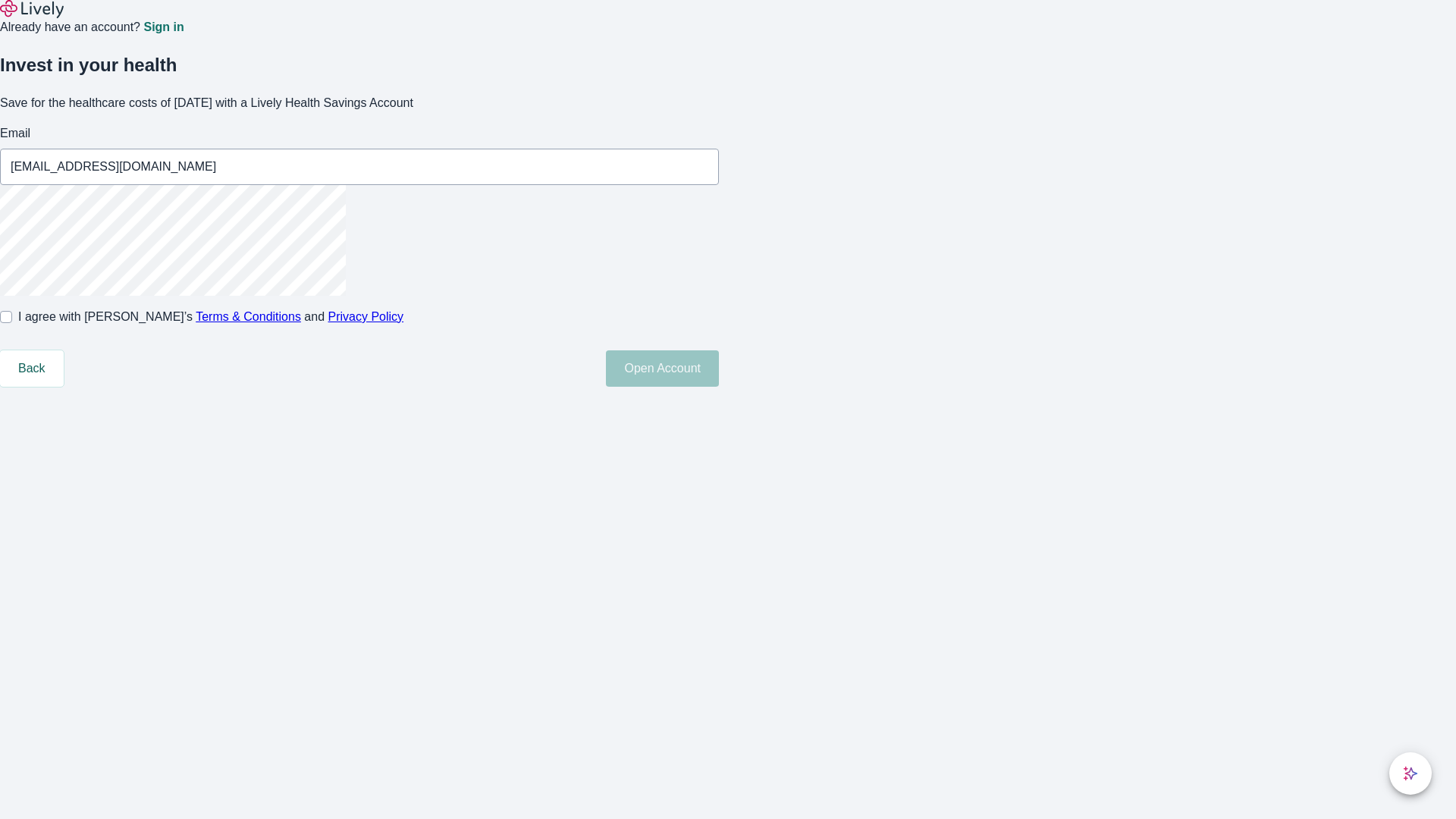
click at [13, 323] on input "I agree with Lively’s Terms & Conditions and Privacy Policy" at bounding box center [6, 317] width 13 height 13
checkbox input "true"
click at [719, 387] on button "Open Account" at bounding box center [662, 369] width 113 height 37
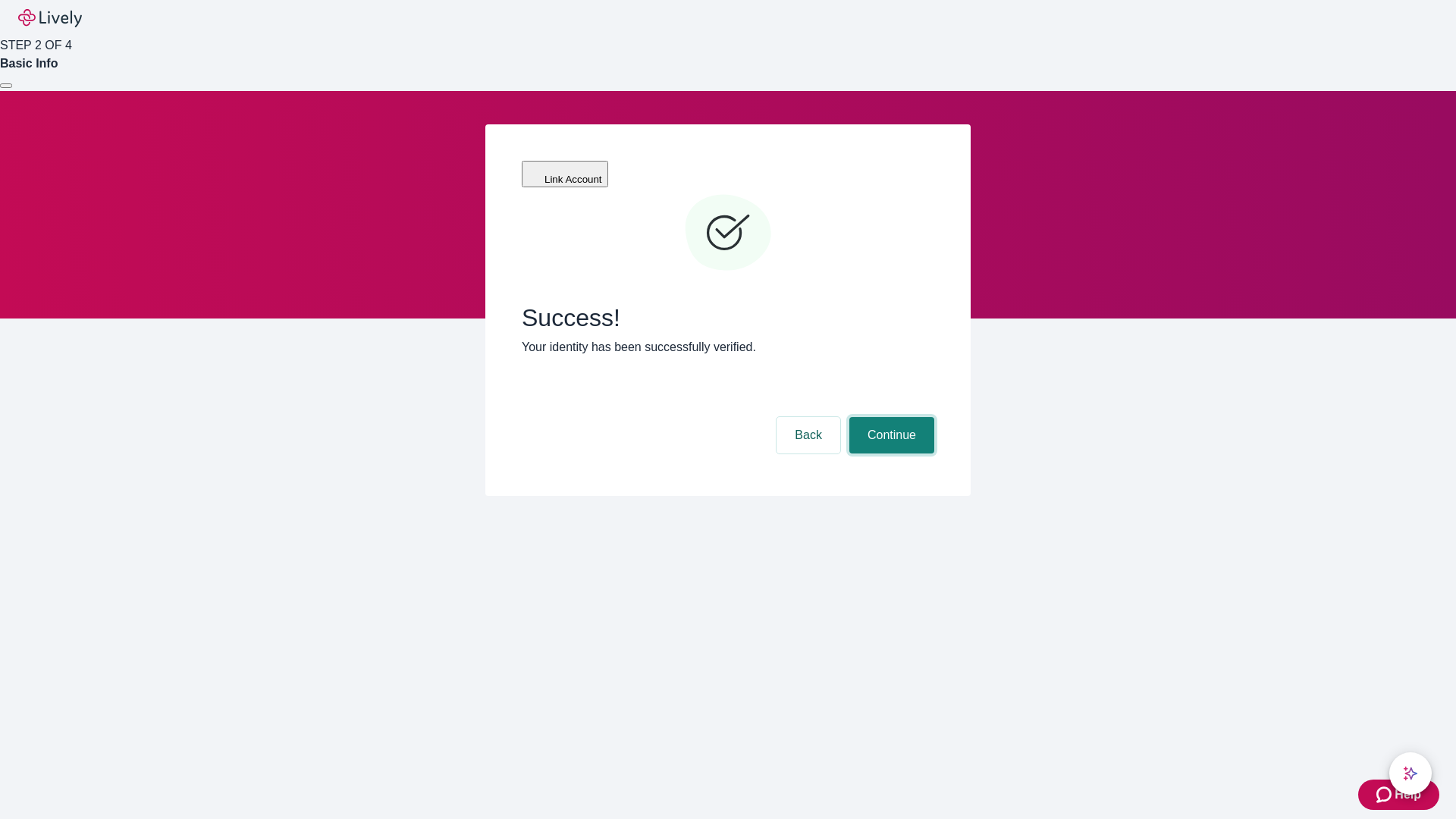
click at [889, 417] on button "Continue" at bounding box center [892, 435] width 85 height 37
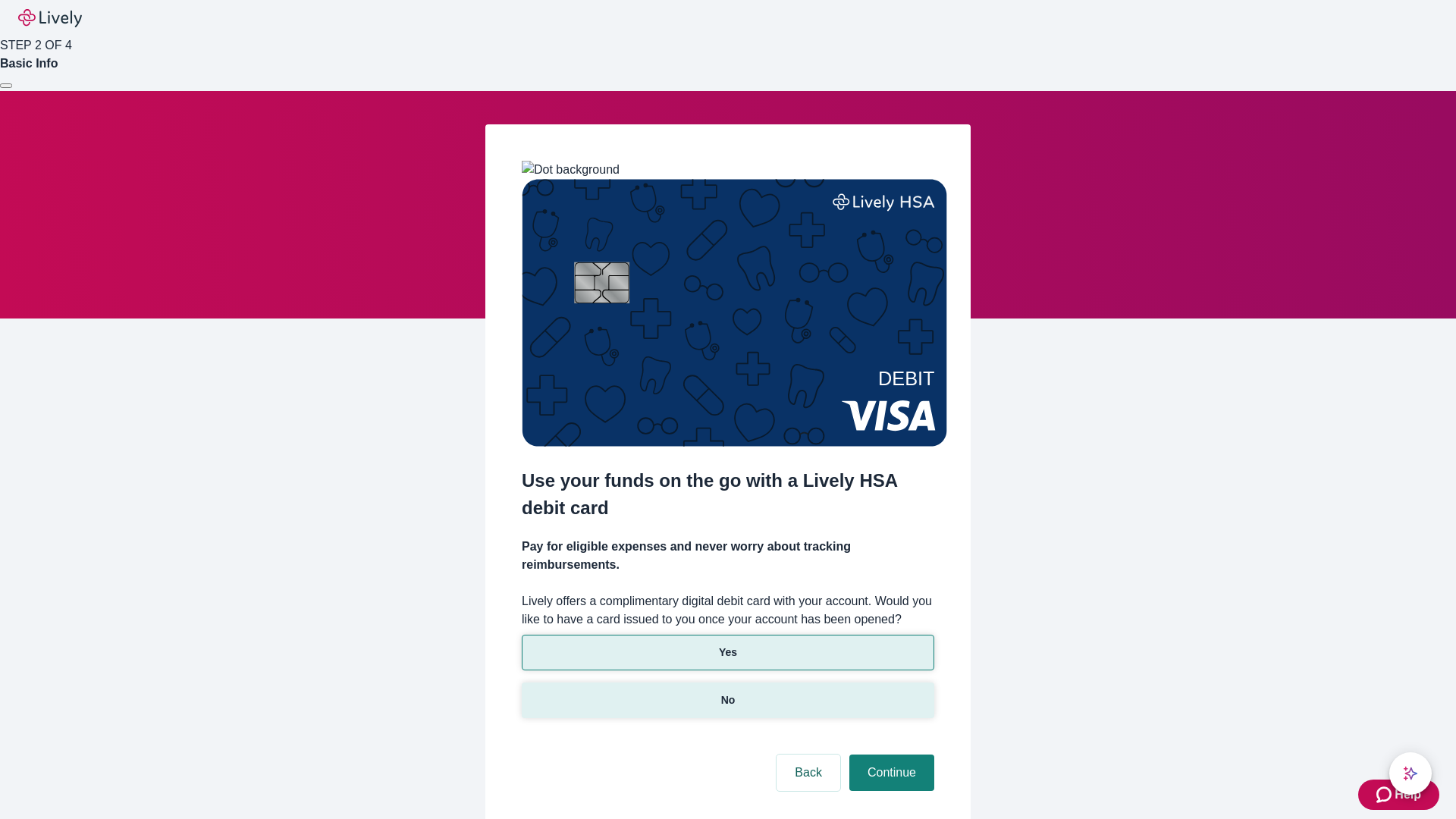
click at [728, 693] on p "No" at bounding box center [728, 701] width 14 height 16
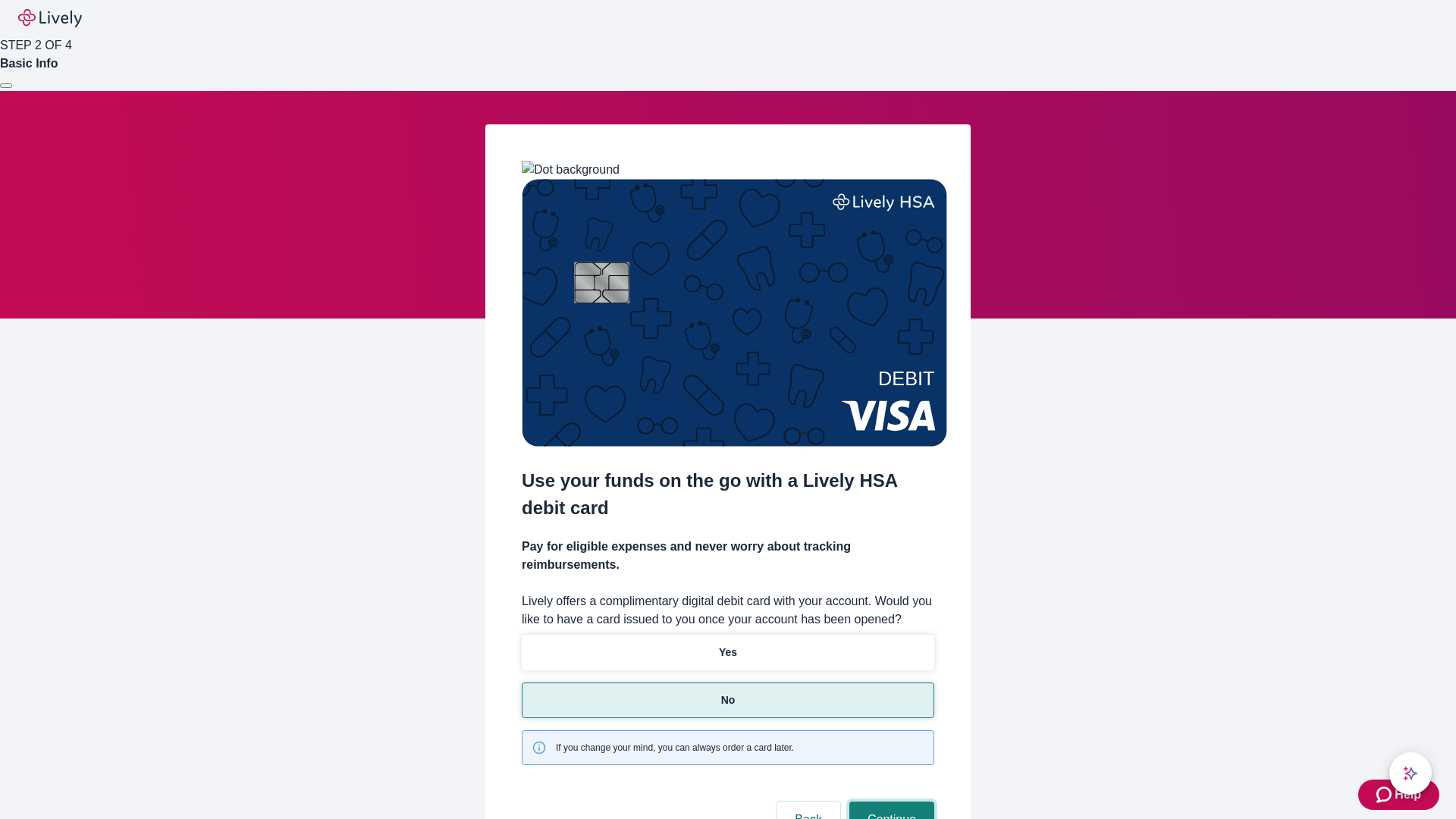
click at [889, 802] on button "Continue" at bounding box center [892, 820] width 85 height 37
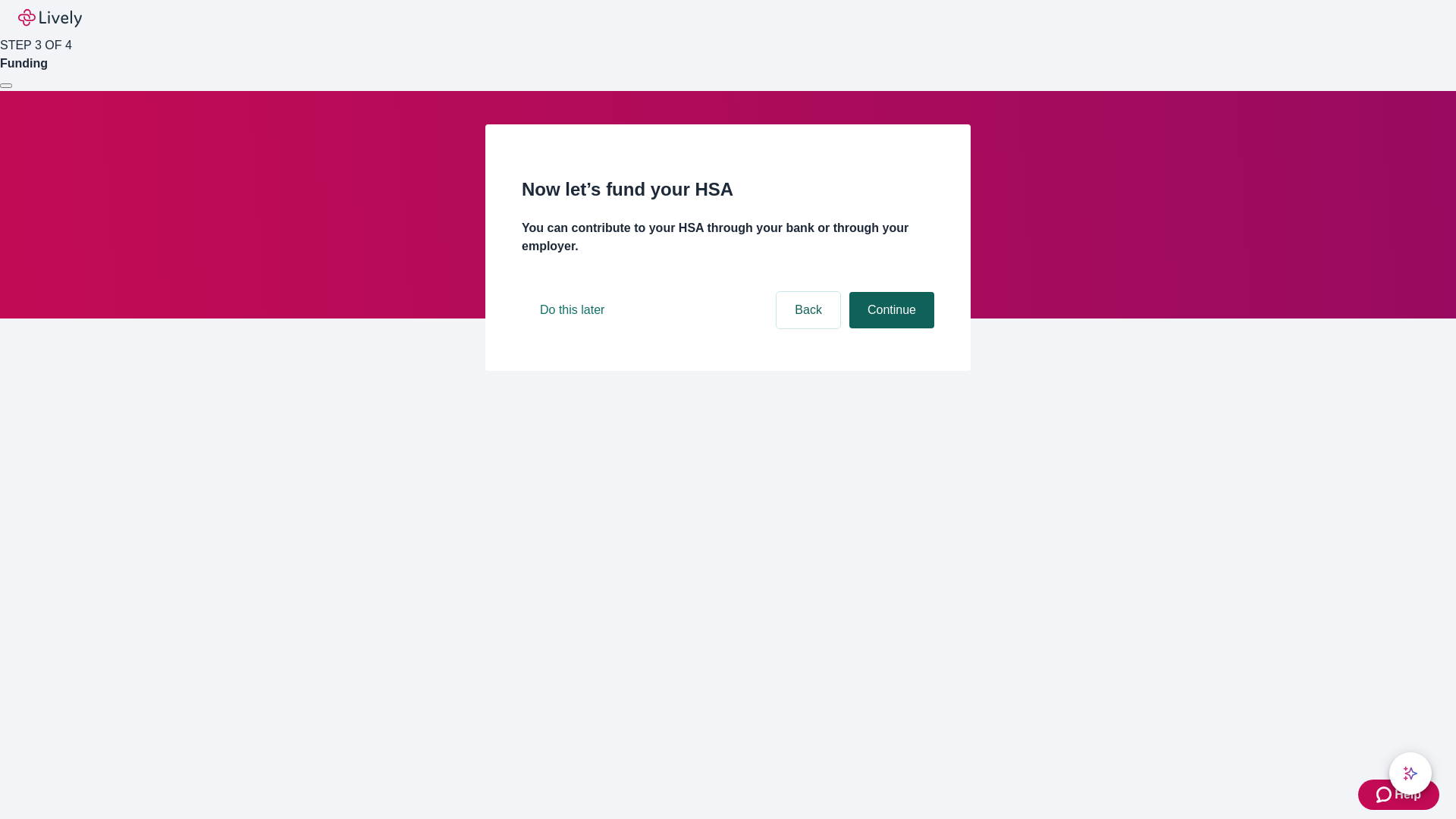
click at [889, 328] on button "Continue" at bounding box center [892, 310] width 85 height 37
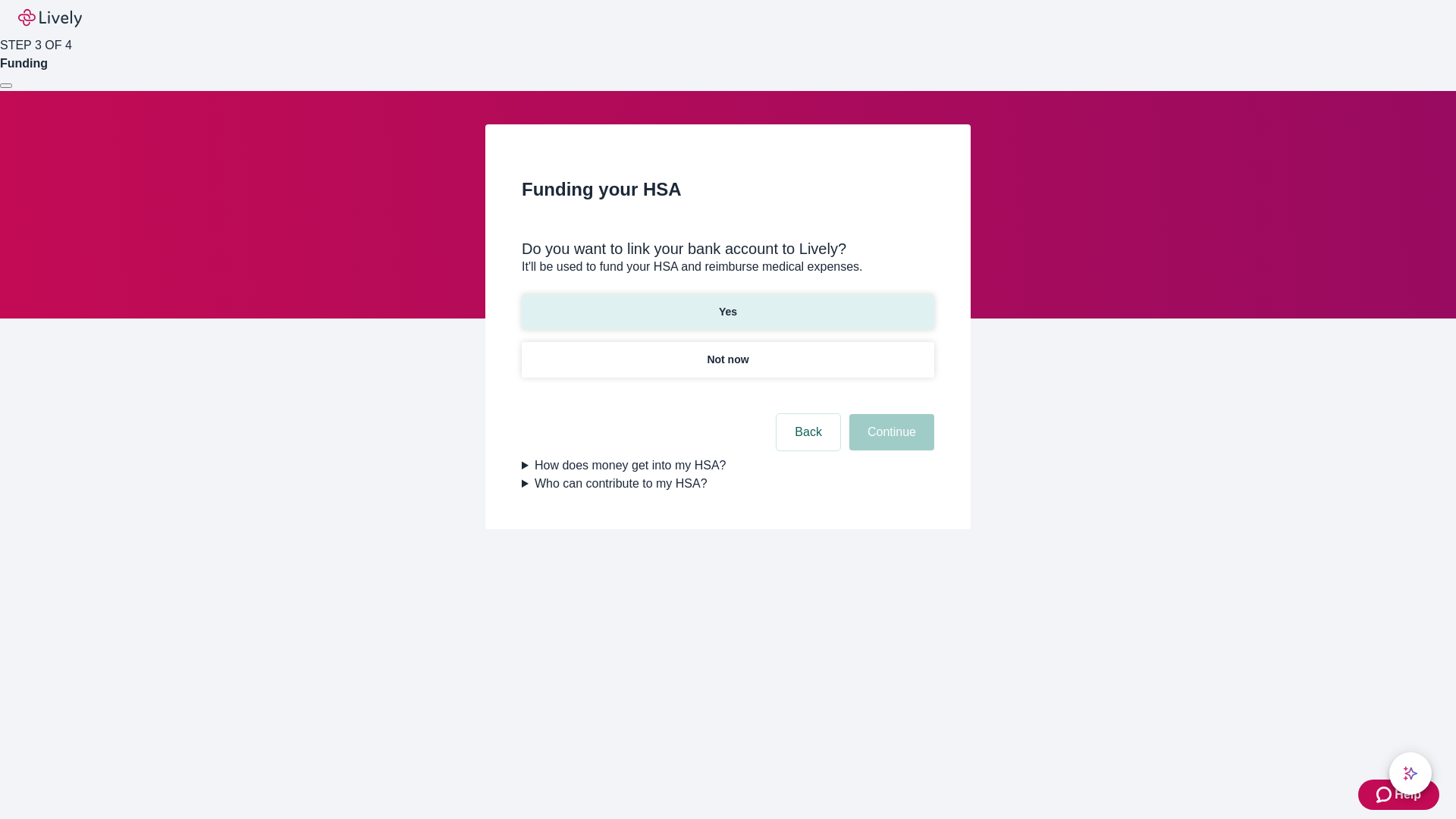
click at [728, 304] on p "Yes" at bounding box center [728, 312] width 18 height 16
click at [889, 414] on button "Continue" at bounding box center [892, 432] width 85 height 37
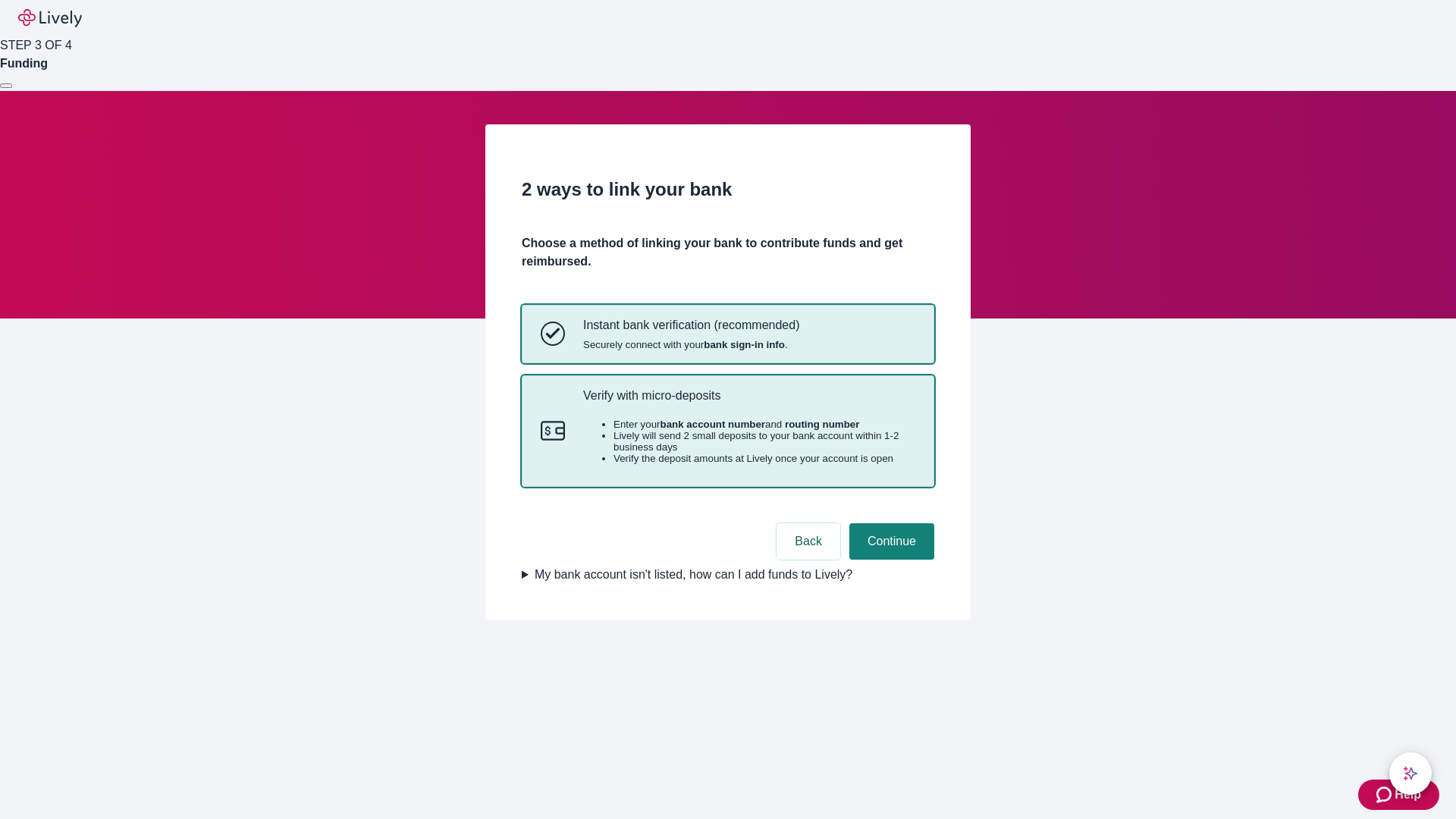
click at [749, 403] on p "Verify with micro-deposits" at bounding box center [749, 396] width 332 height 14
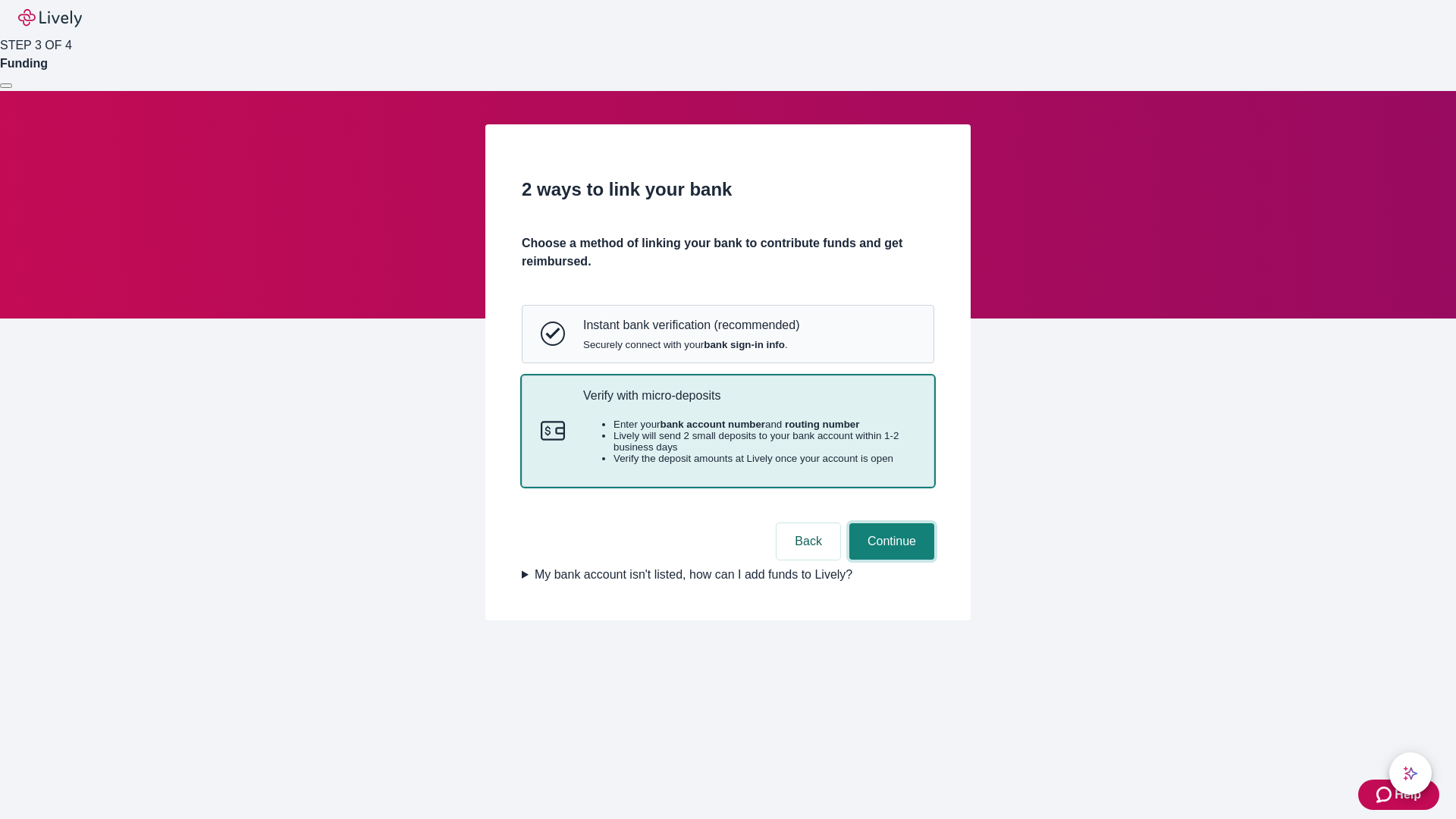
click at [889, 560] on button "Continue" at bounding box center [892, 542] width 85 height 37
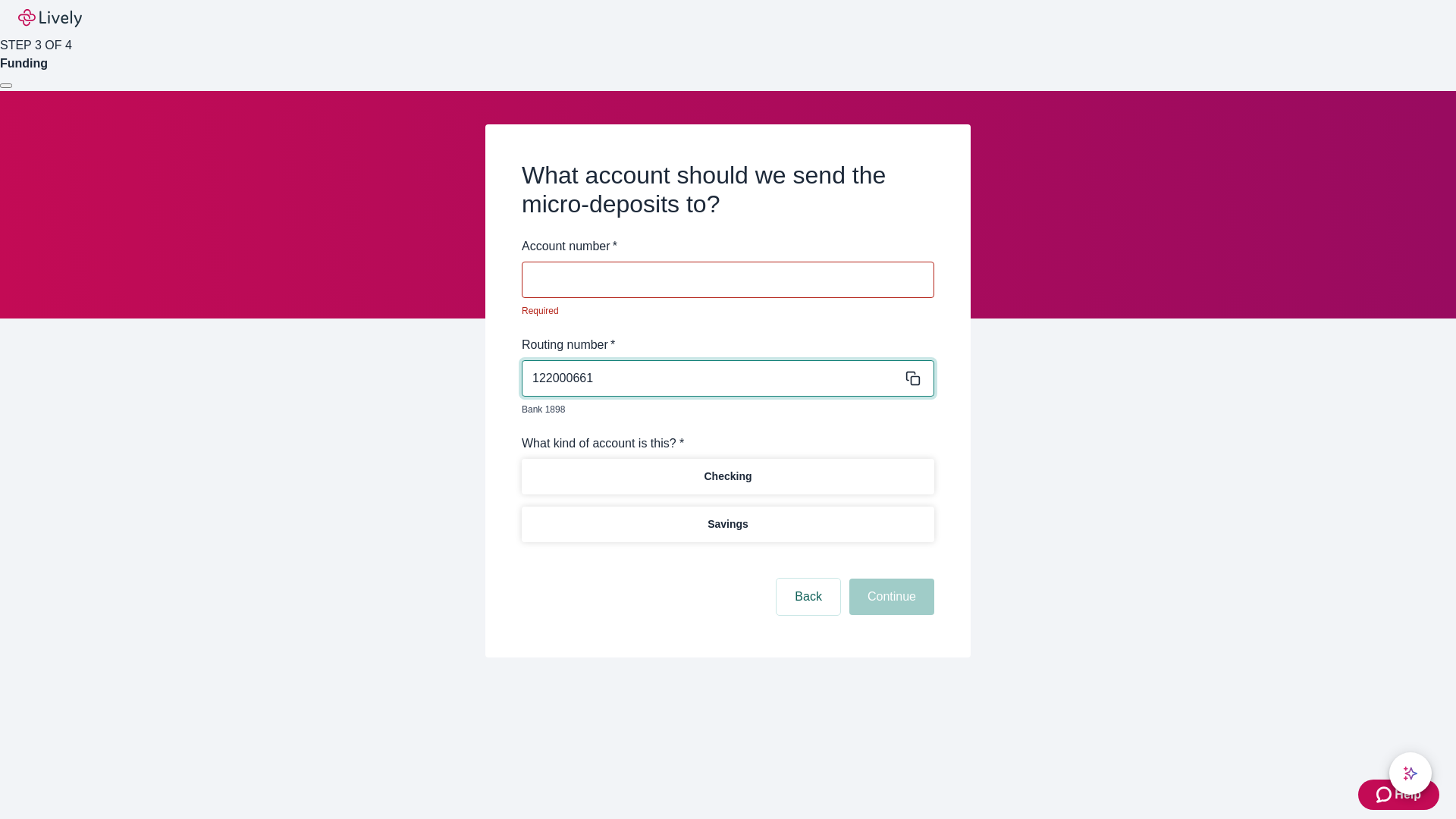
type input "122000661"
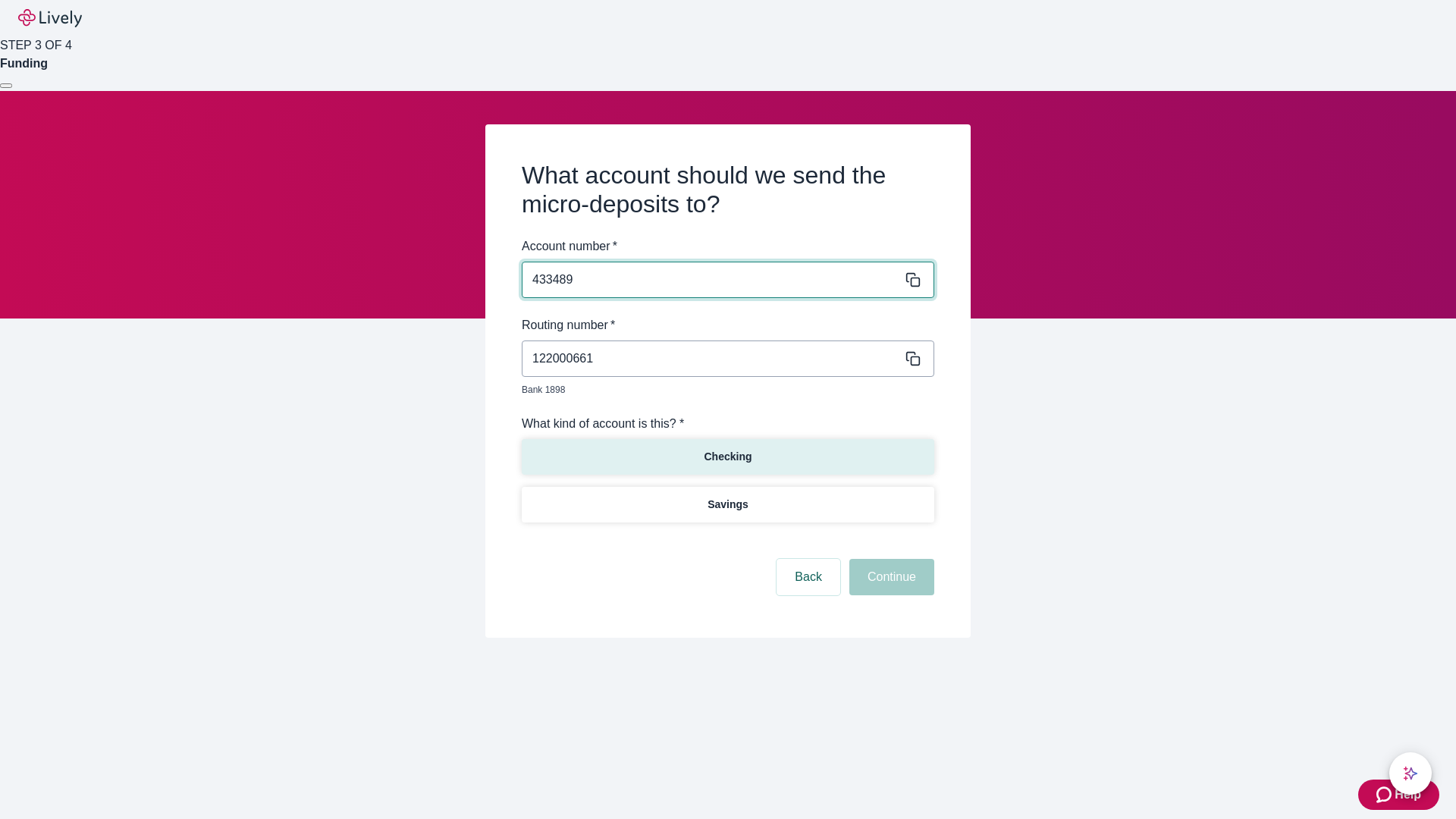
type input "433489"
click at [728, 449] on p "Checking" at bounding box center [728, 457] width 48 height 16
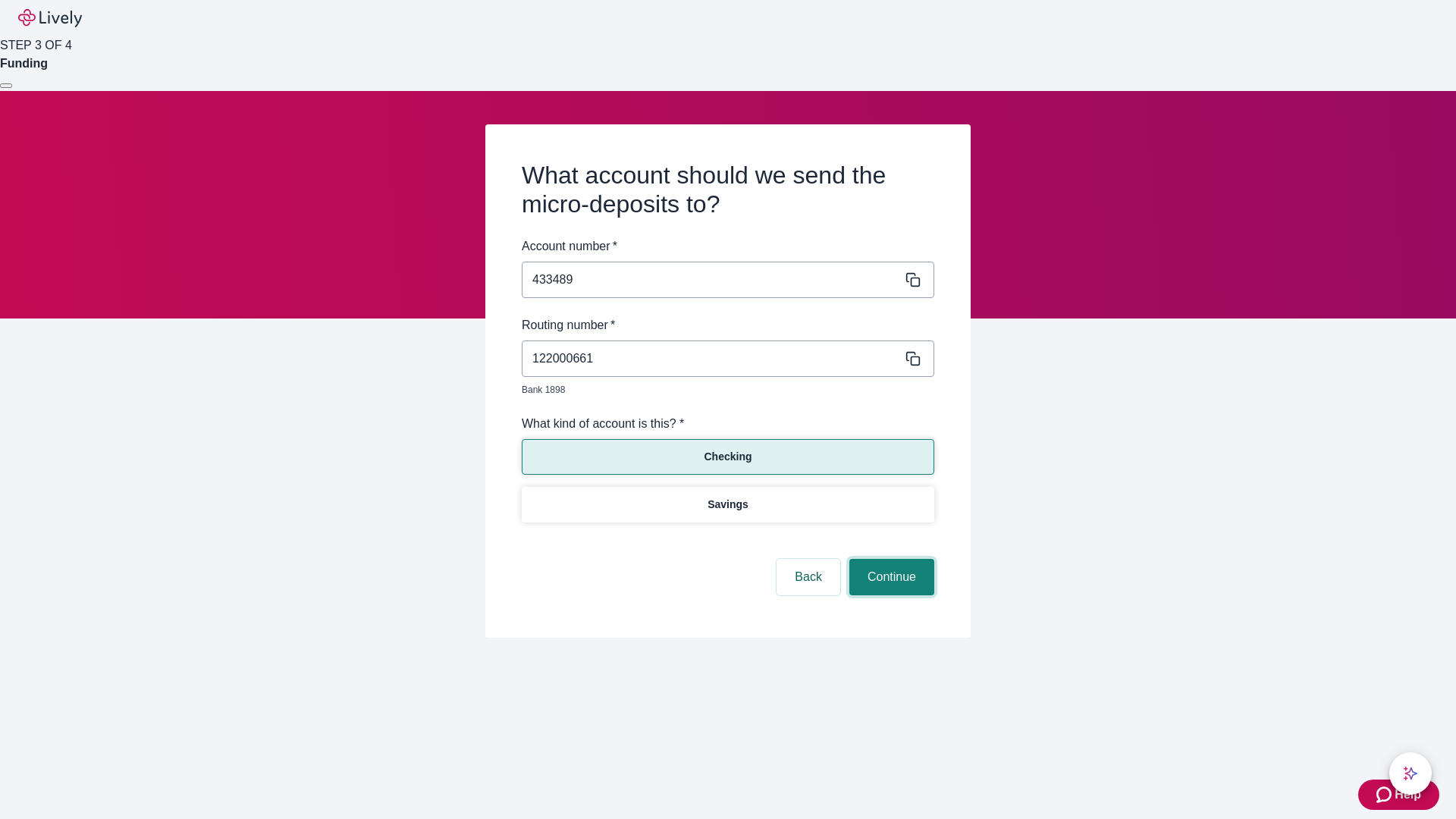
click at [889, 560] on button "Continue" at bounding box center [892, 577] width 85 height 37
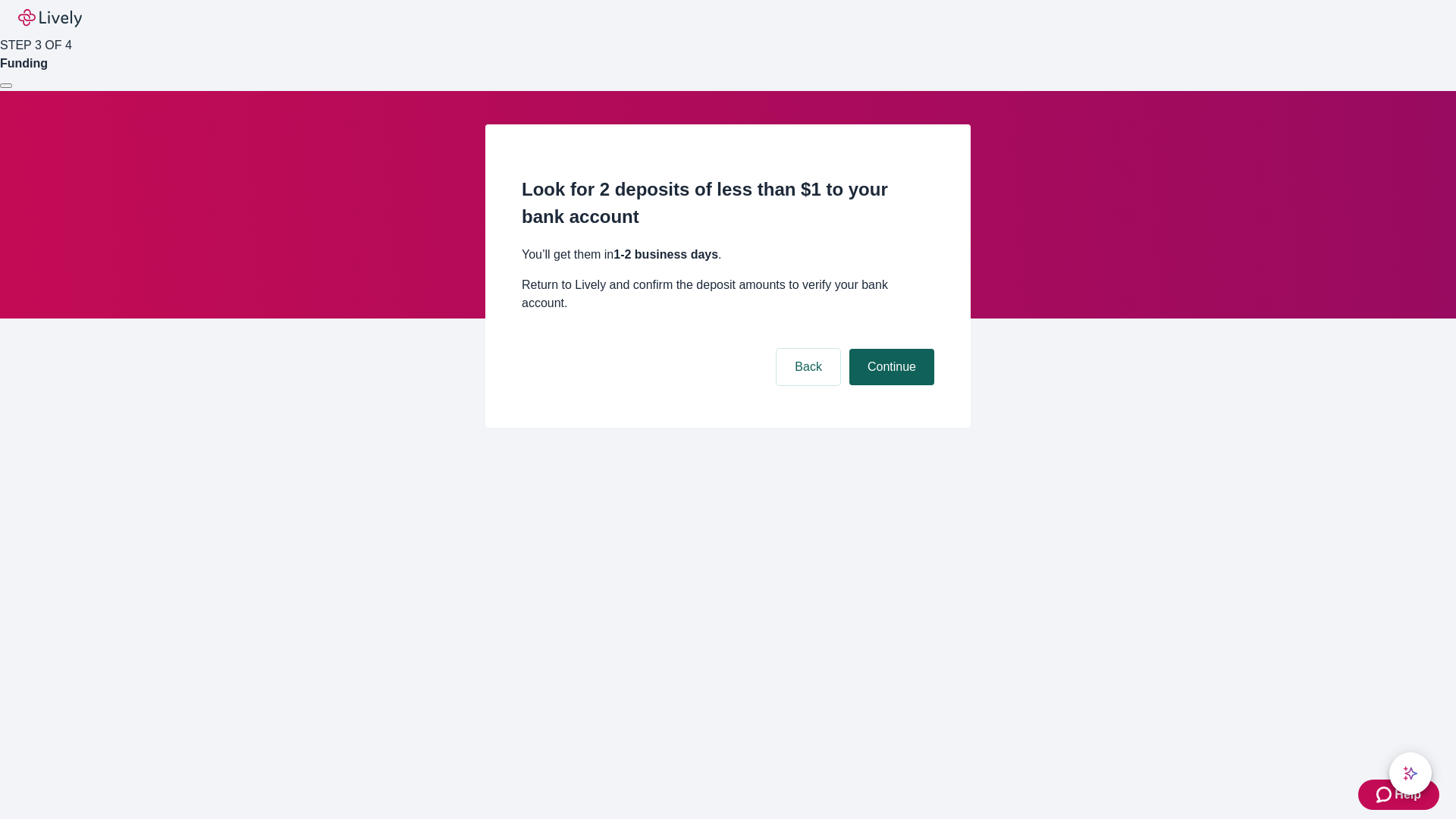
click at [889, 349] on button "Continue" at bounding box center [892, 368] width 85 height 37
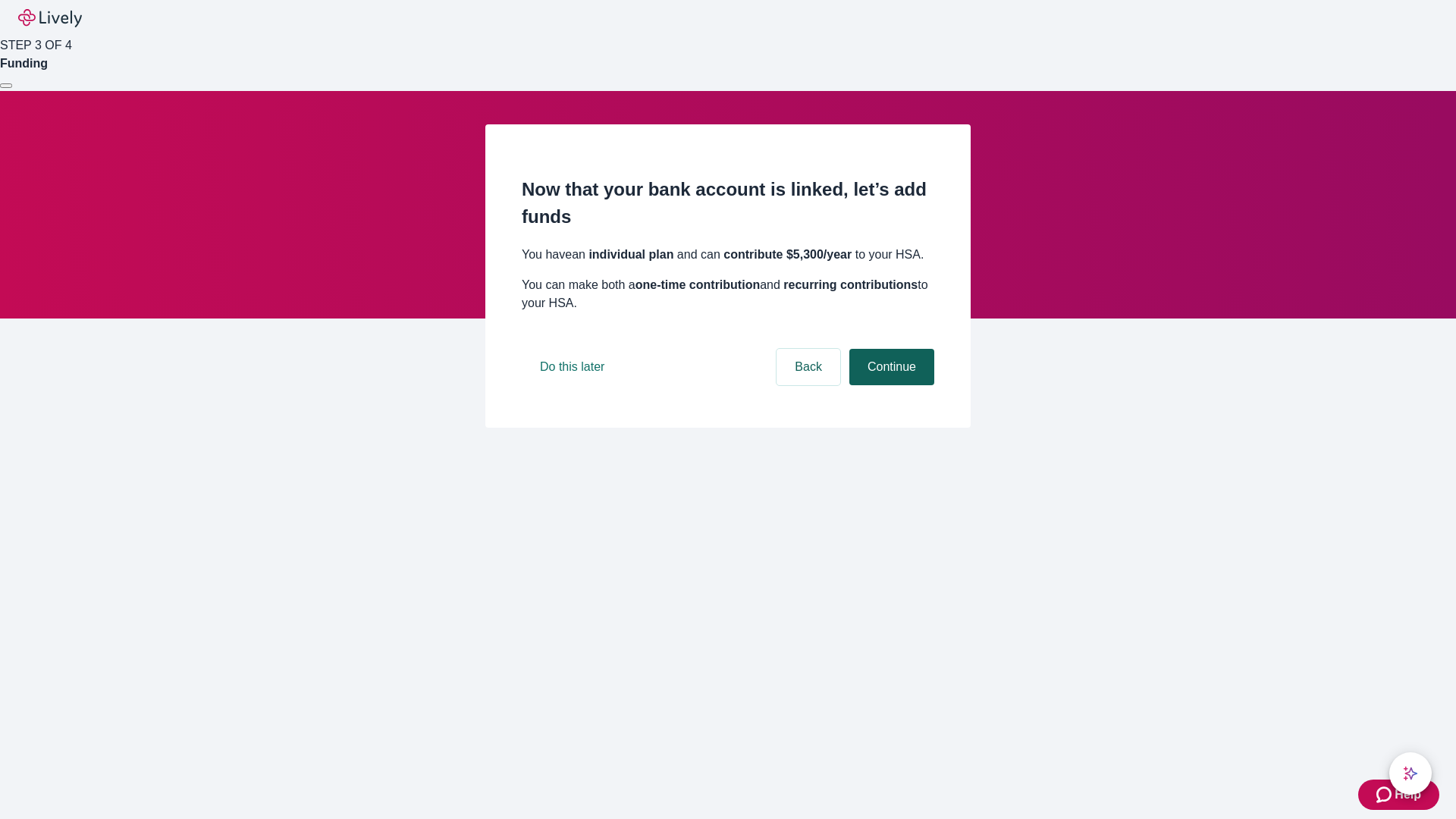
click at [889, 385] on button "Continue" at bounding box center [892, 368] width 85 height 37
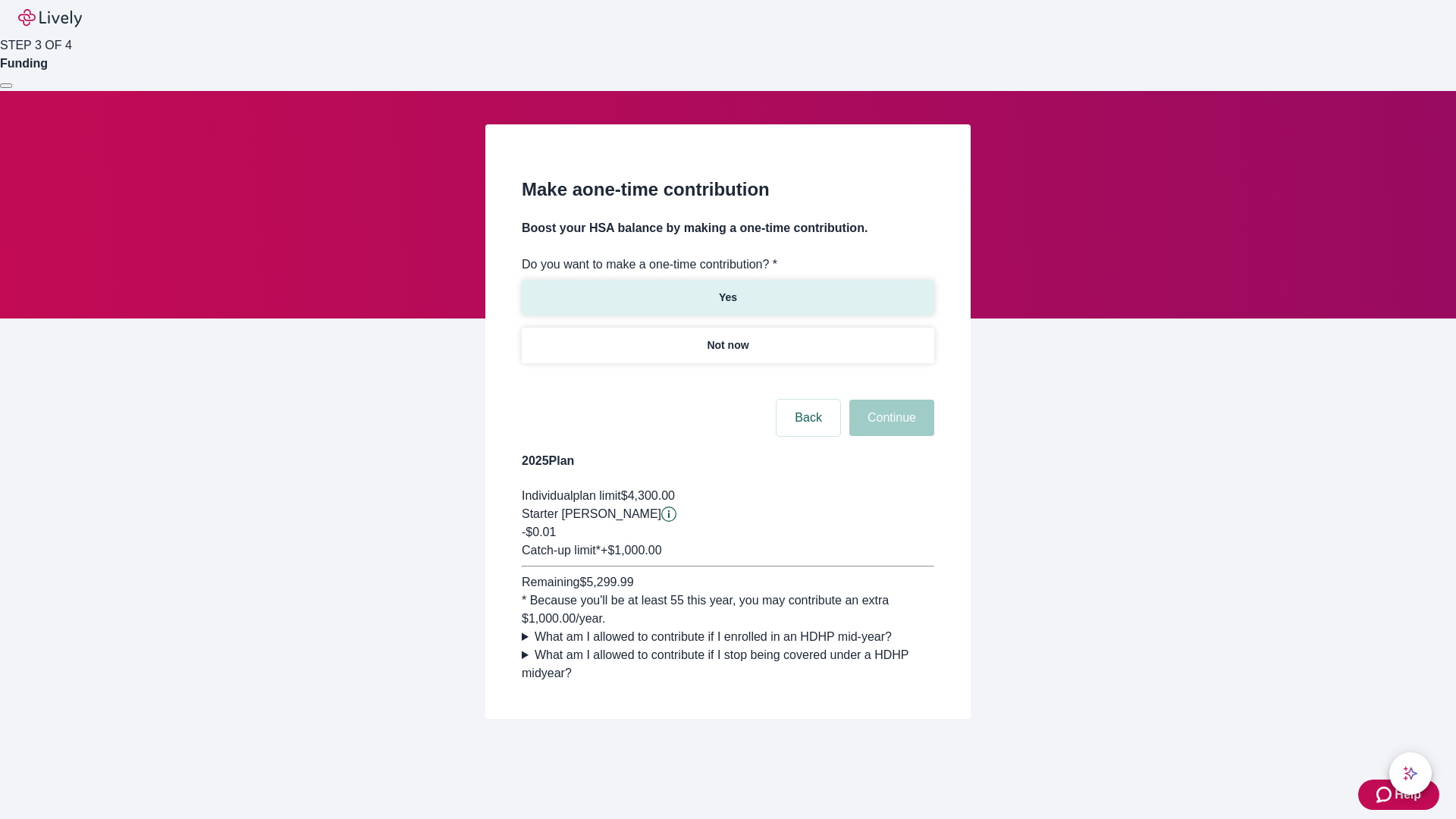
click at [728, 290] on p "Yes" at bounding box center [728, 297] width 18 height 16
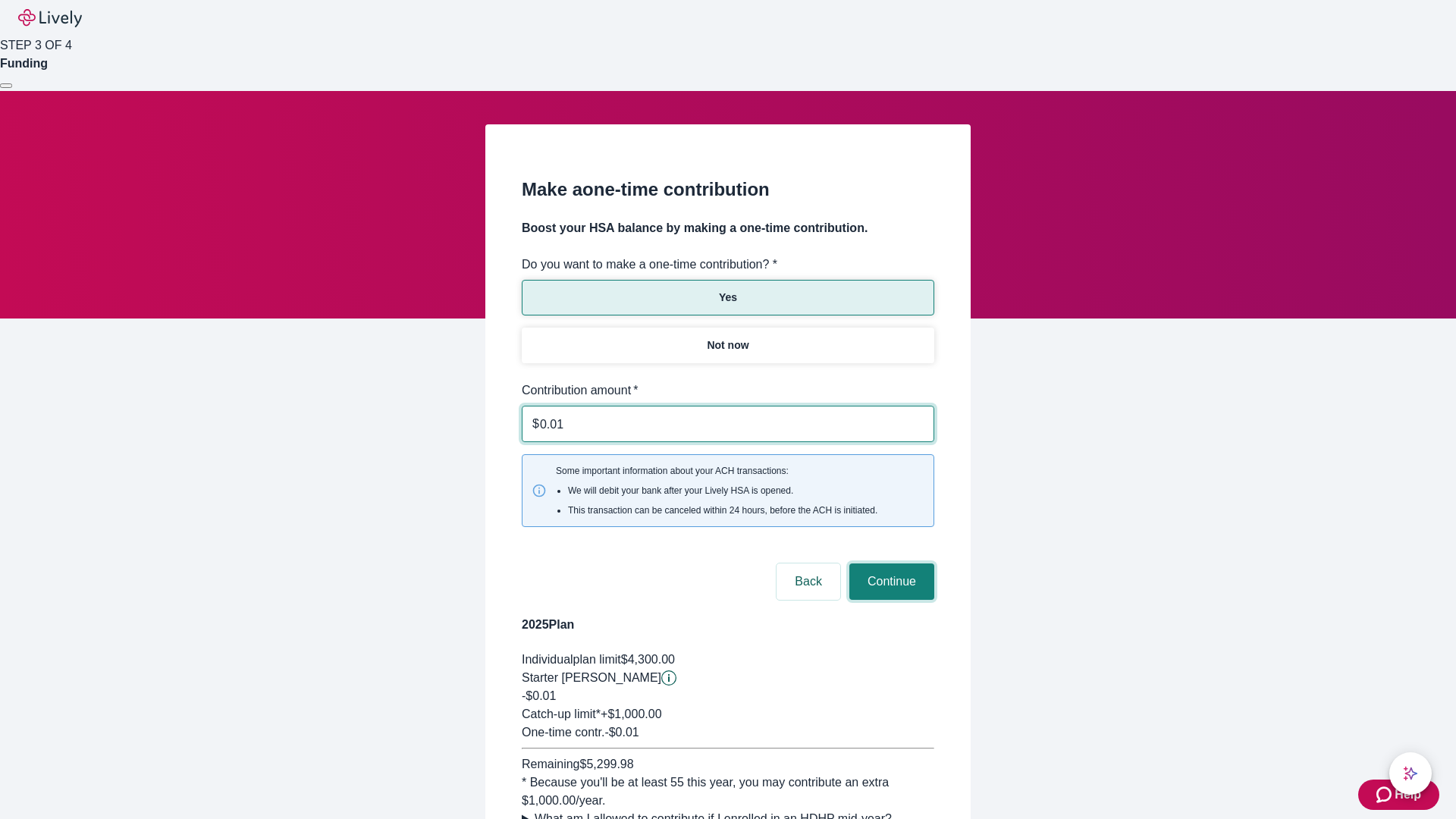
click at [889, 564] on button "Continue" at bounding box center [892, 582] width 85 height 37
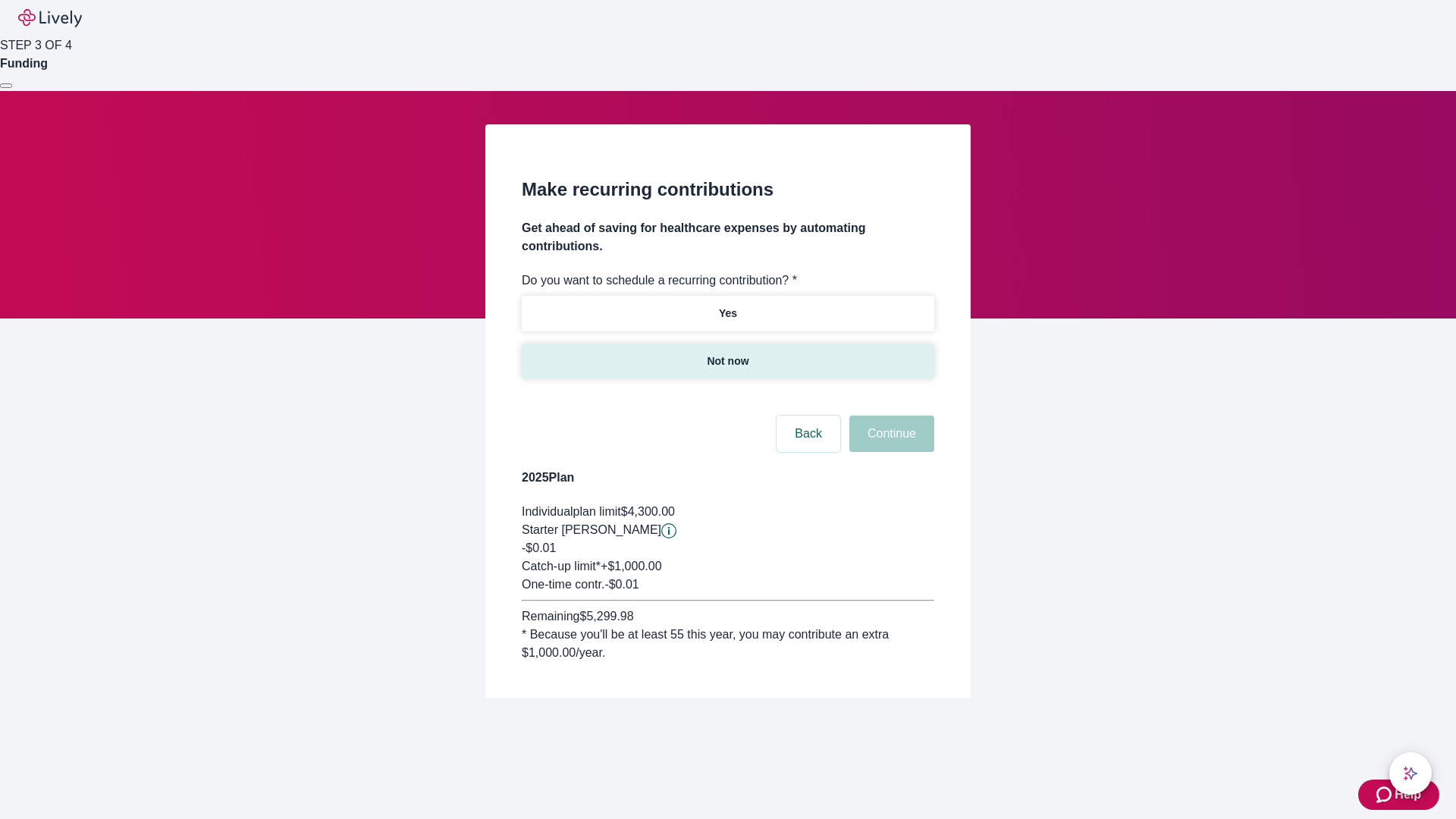
click at [728, 353] on p "Not now" at bounding box center [728, 361] width 41 height 16
click at [889, 416] on button "Continue" at bounding box center [892, 434] width 85 height 37
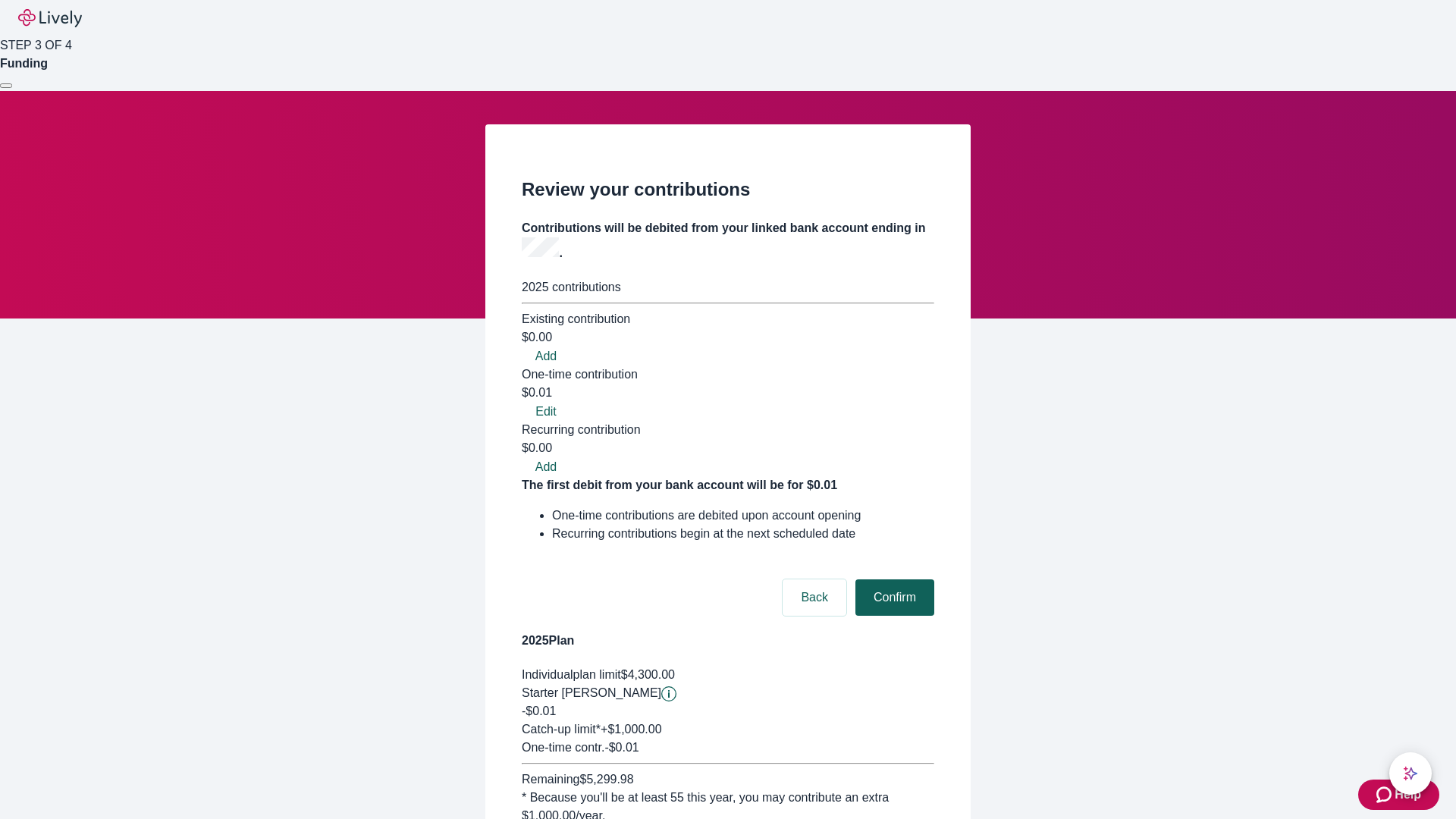
click at [893, 579] on button "Confirm" at bounding box center [895, 598] width 79 height 37
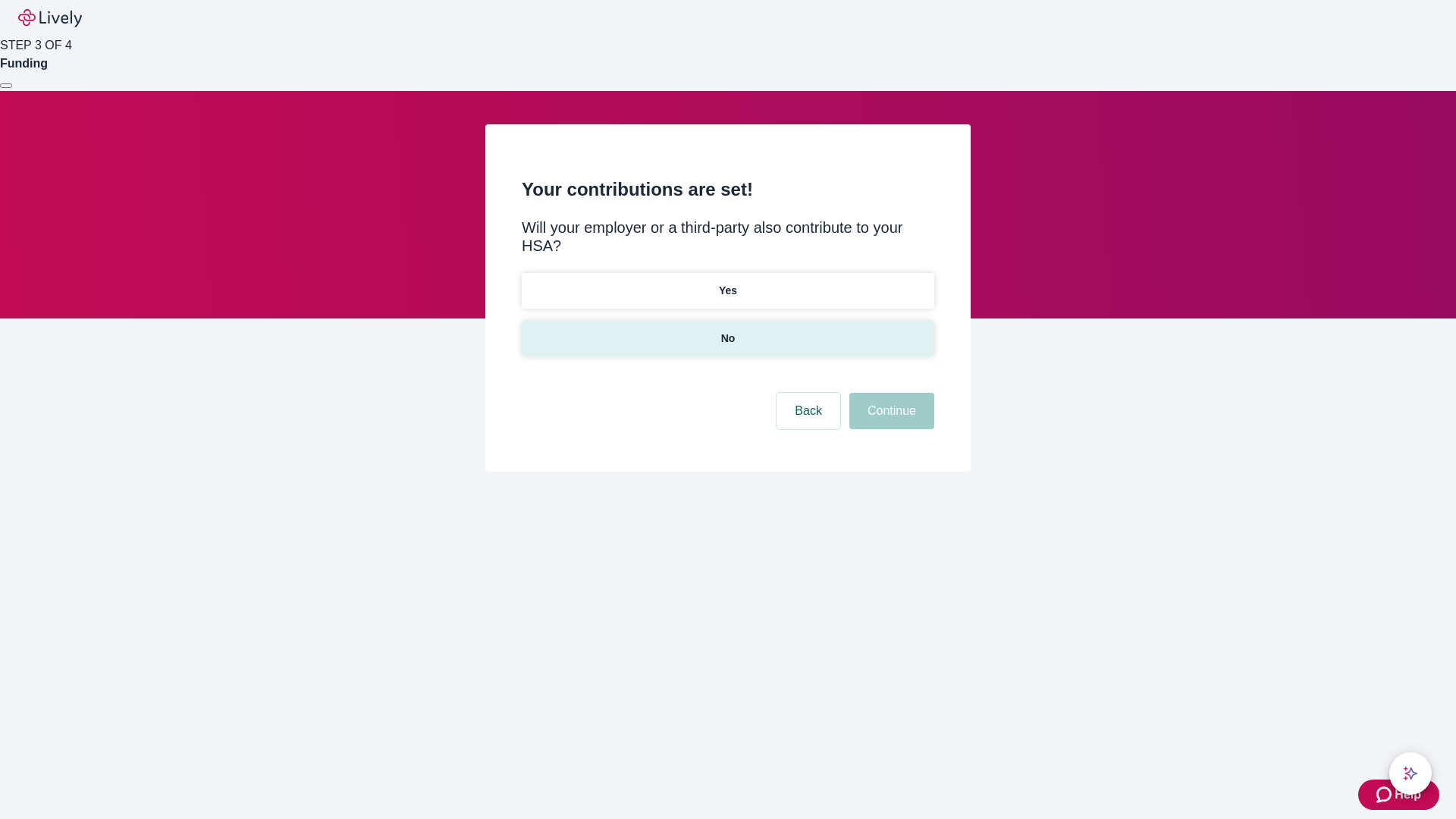
click at [728, 331] on p "No" at bounding box center [728, 339] width 14 height 16
click at [889, 393] on button "Continue" at bounding box center [892, 411] width 85 height 37
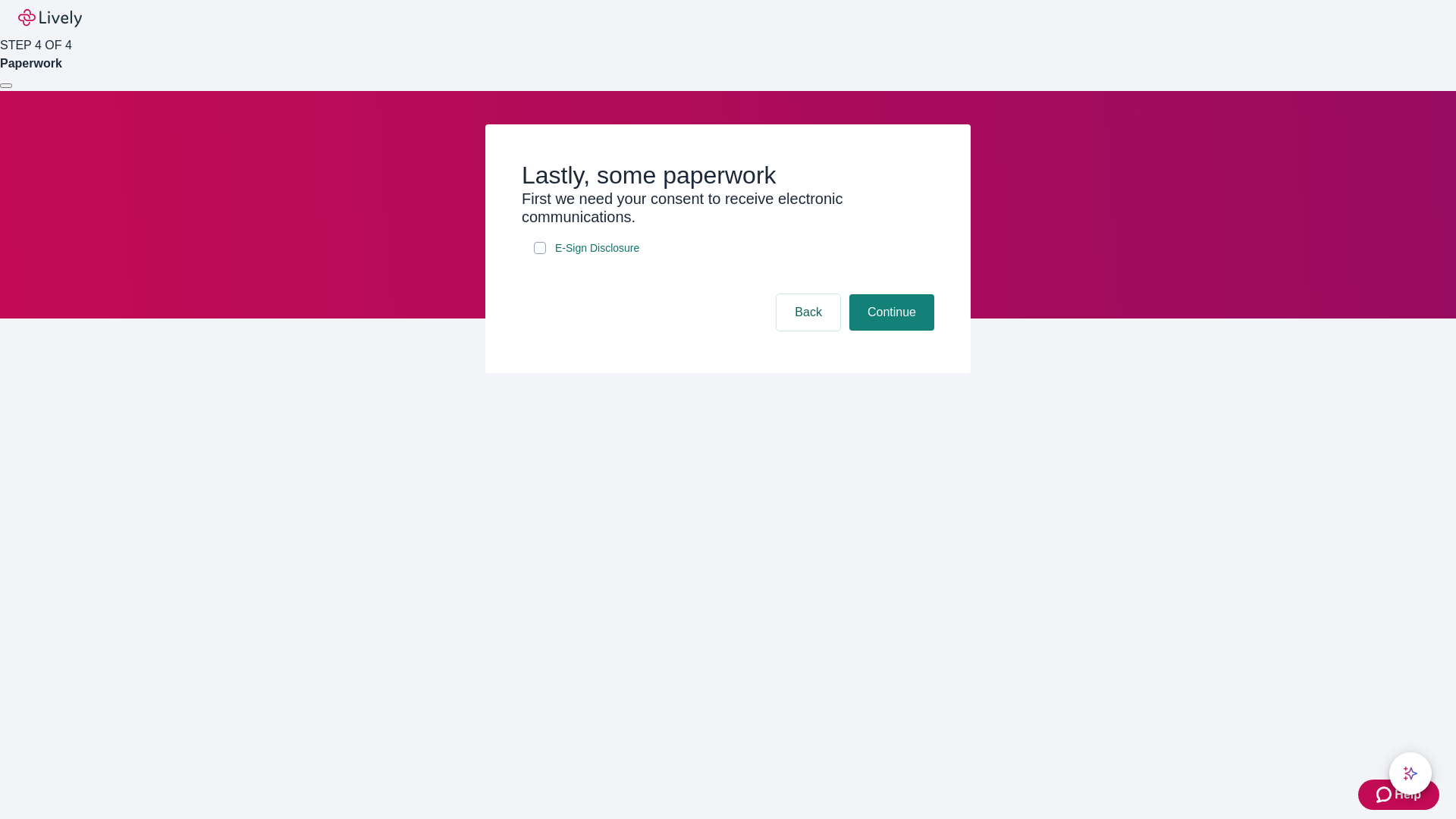
click at [540, 254] on input "E-Sign Disclosure" at bounding box center [540, 247] width 13 height 13
checkbox input "true"
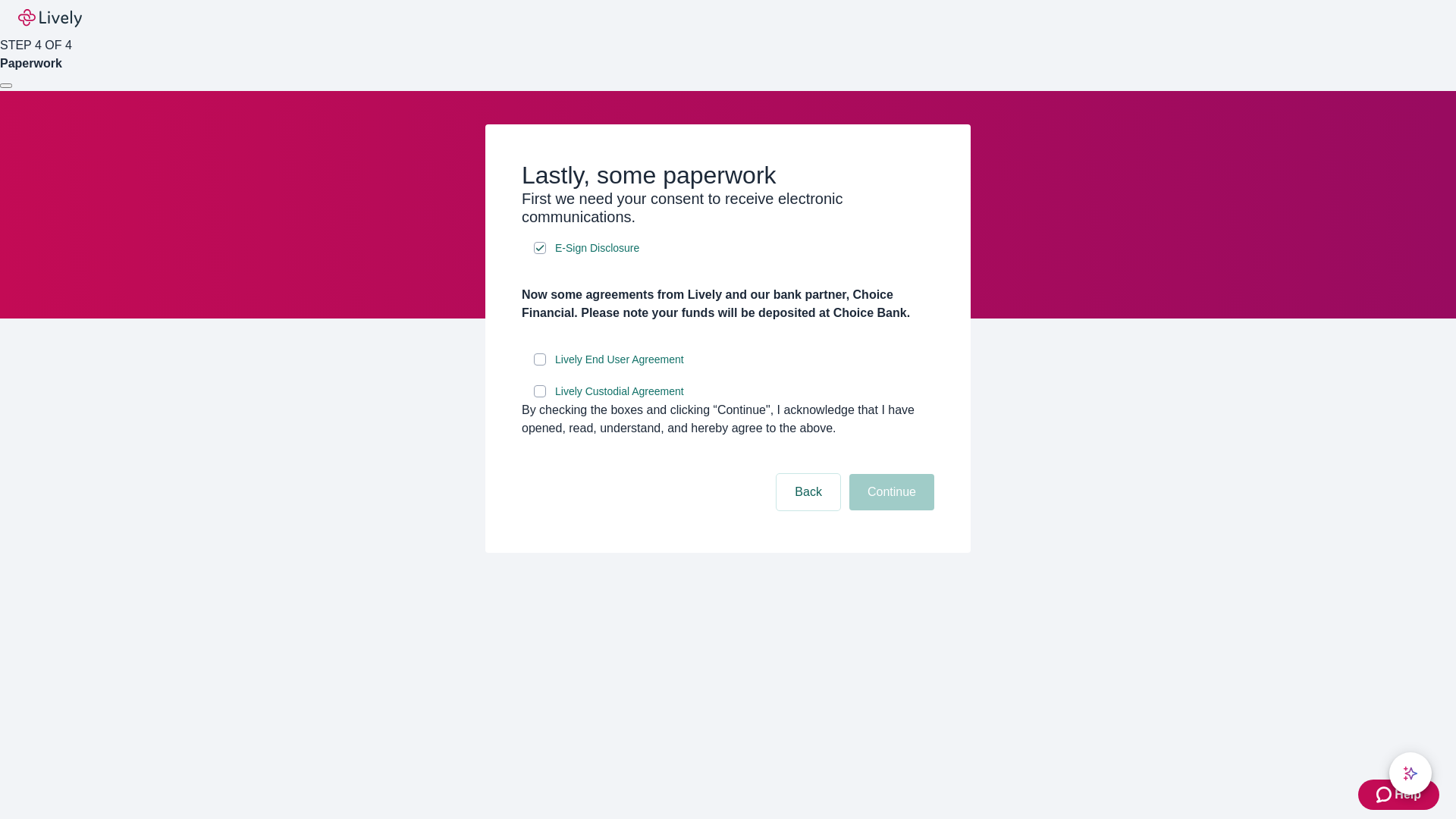
click at [540, 366] on input "Lively End User Agreement" at bounding box center [540, 359] width 13 height 13
checkbox input "true"
click at [540, 397] on input "Lively Custodial Agreement" at bounding box center [540, 391] width 13 height 13
checkbox input "true"
click at [889, 510] on button "Continue" at bounding box center [892, 493] width 85 height 37
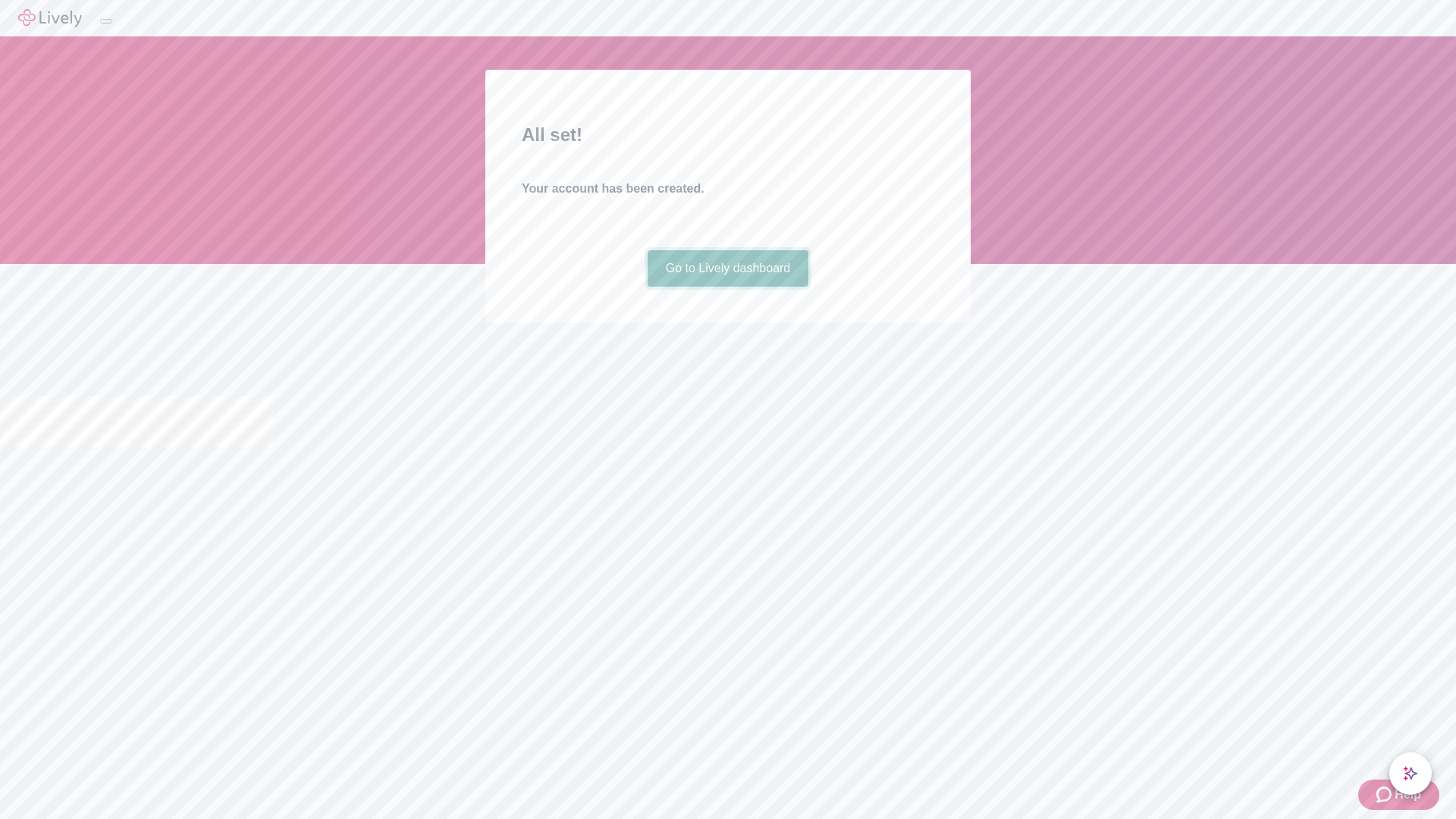
click at [728, 287] on link "Go to Lively dashboard" at bounding box center [728, 269] width 162 height 37
